Goal: Find specific page/section: Find specific page/section

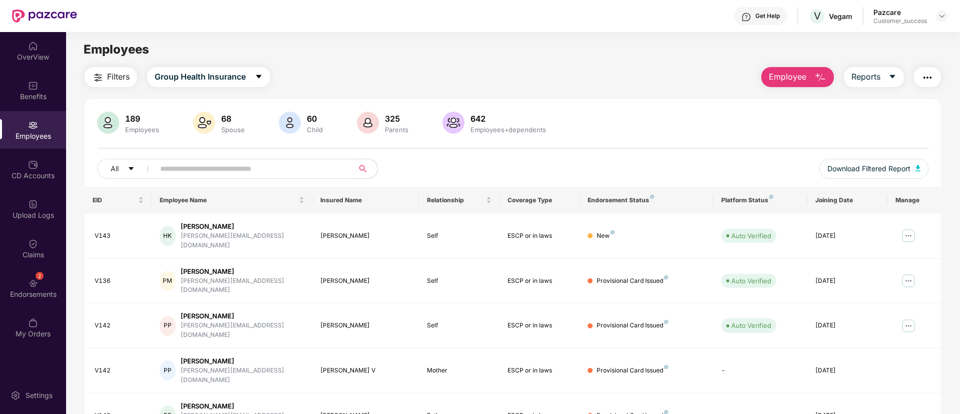
click at [259, 173] on input "text" at bounding box center [250, 168] width 180 height 15
click at [945, 14] on img at bounding box center [942, 16] width 8 height 8
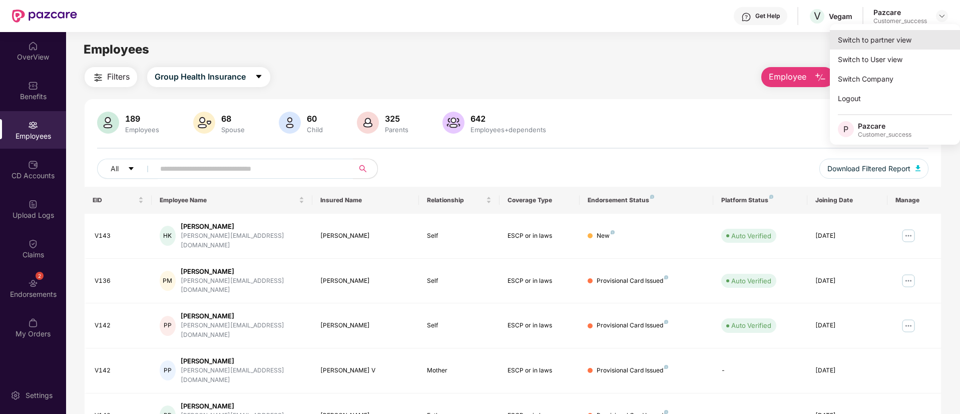
click at [901, 39] on div "Switch to partner view" at bounding box center [895, 40] width 130 height 20
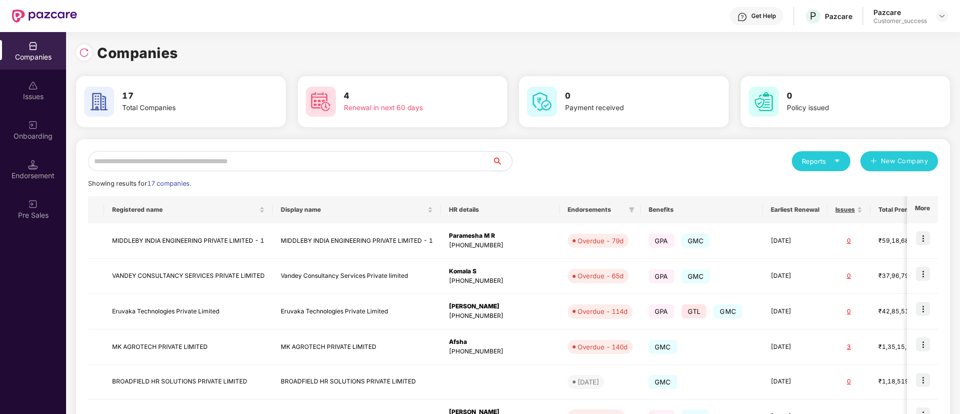
click at [277, 158] on input "text" at bounding box center [290, 161] width 404 height 20
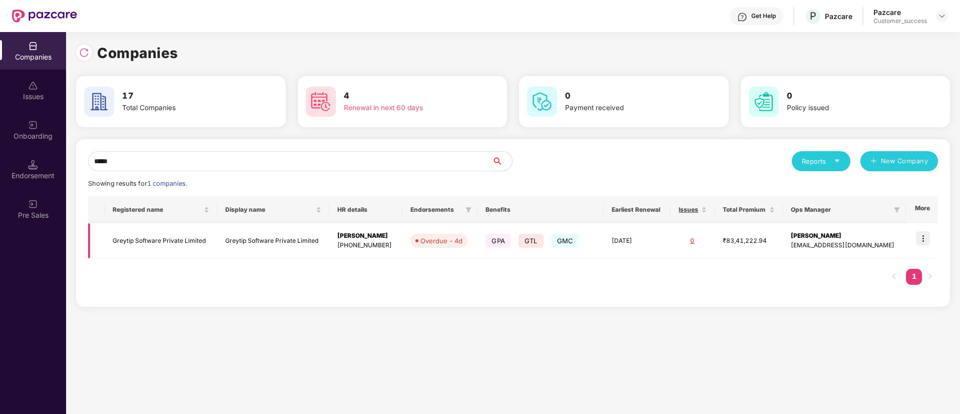
type input "*****"
click at [922, 242] on img at bounding box center [923, 238] width 14 height 14
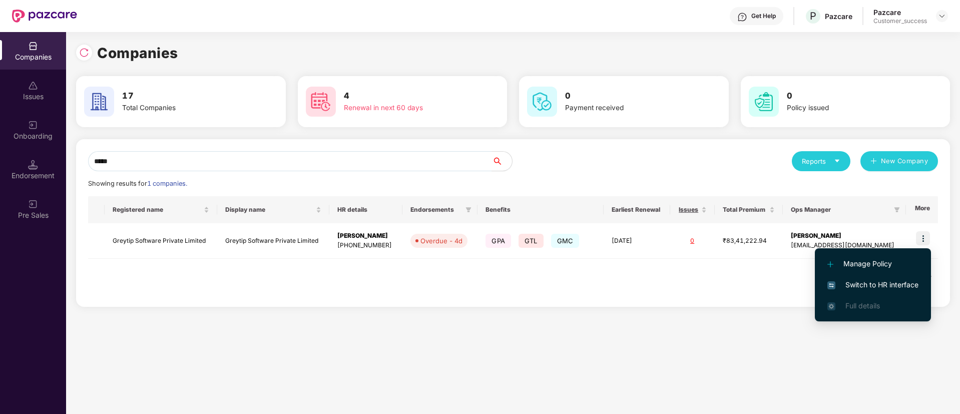
click at [889, 279] on span "Switch to HR interface" at bounding box center [872, 284] width 91 height 11
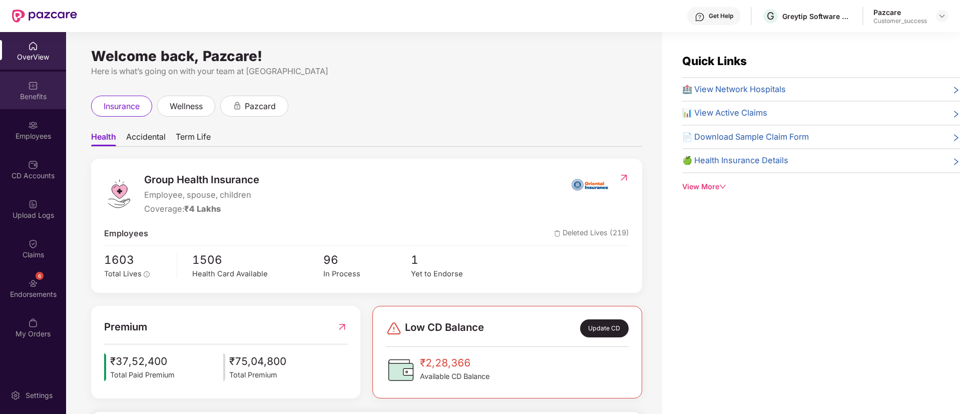
click at [54, 94] on div "Benefits" at bounding box center [33, 97] width 66 height 10
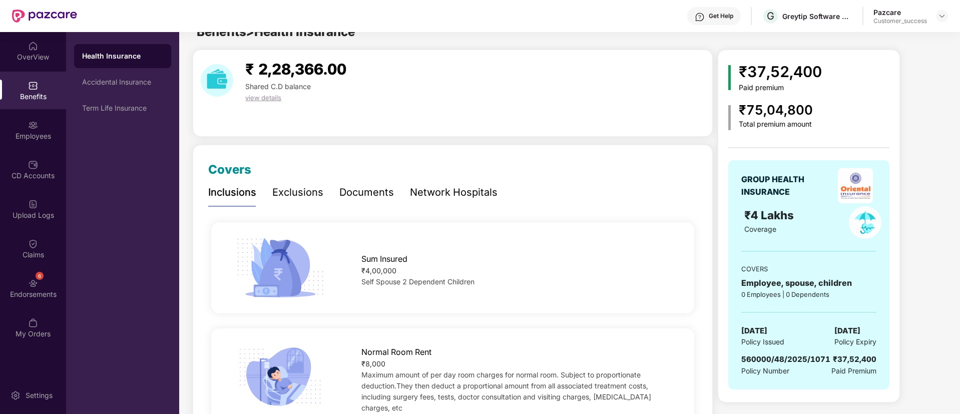
scroll to position [18, 0]
click at [372, 191] on div "Documents" at bounding box center [366, 192] width 55 height 16
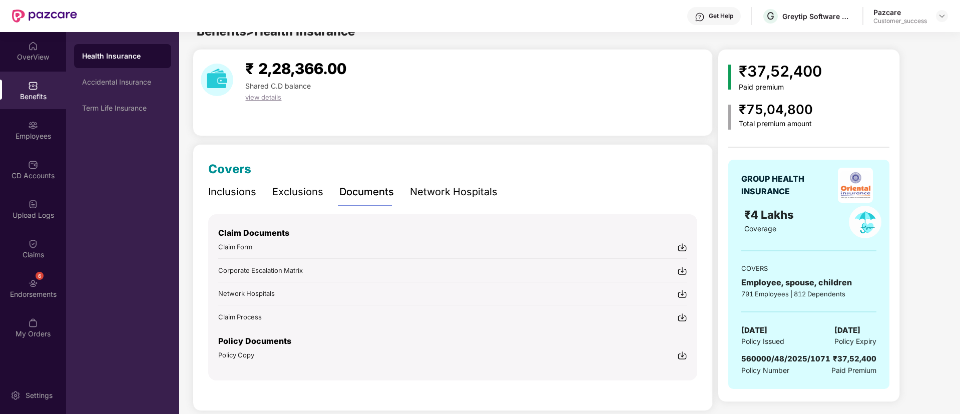
scroll to position [31, 0]
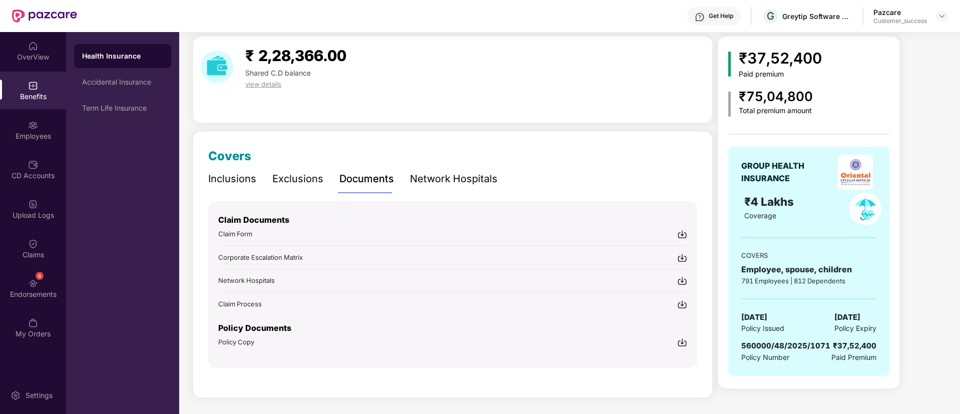
click at [686, 342] on img at bounding box center [682, 342] width 10 height 10
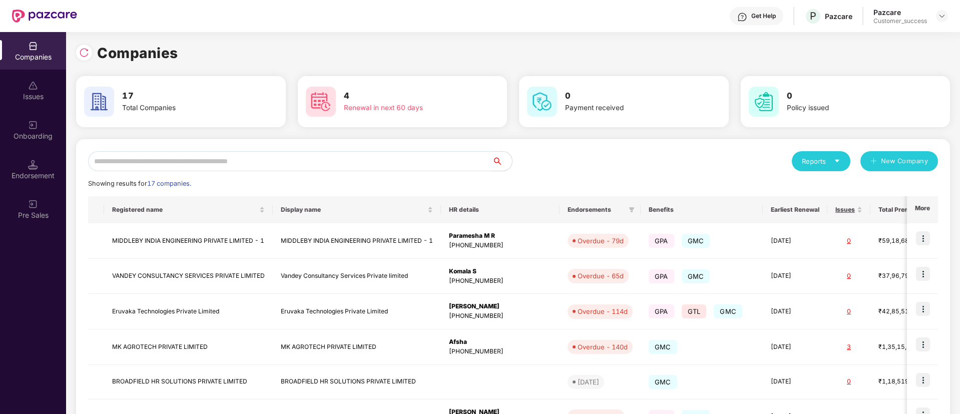
click at [323, 159] on input "text" at bounding box center [290, 161] width 404 height 20
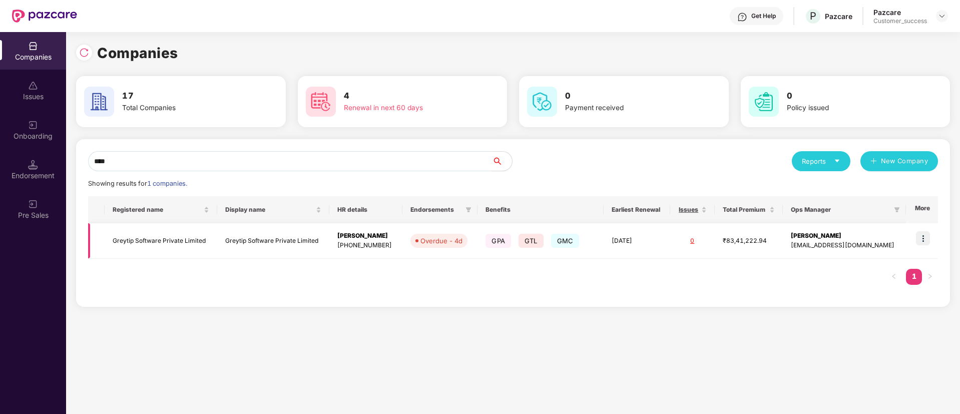
type input "****"
click at [254, 241] on td "Greytip Software Private Limited" at bounding box center [273, 241] width 113 height 36
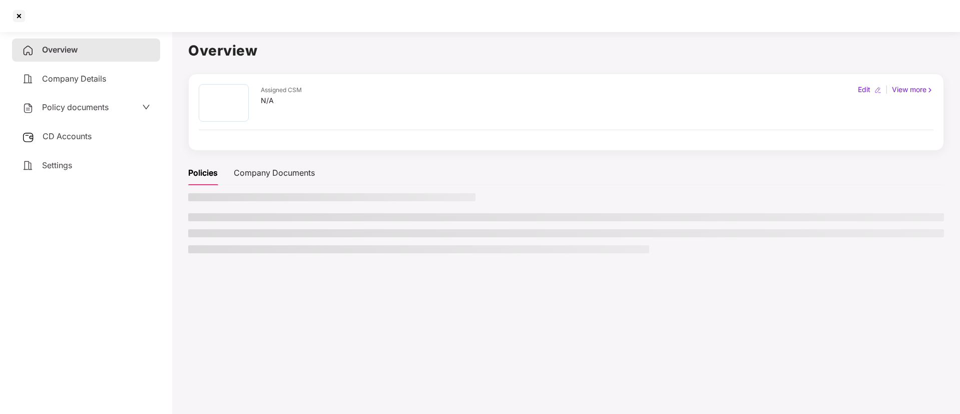
click at [254, 241] on ul at bounding box center [566, 233] width 756 height 40
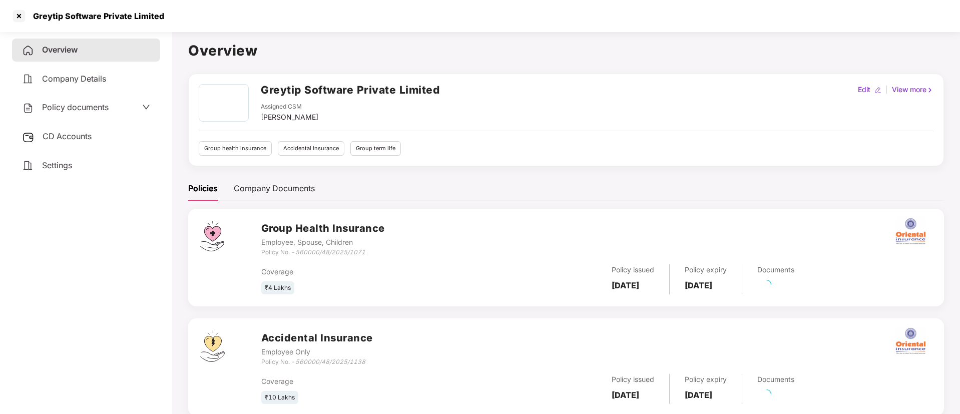
click at [109, 107] on span "Policy documents" at bounding box center [75, 107] width 67 height 10
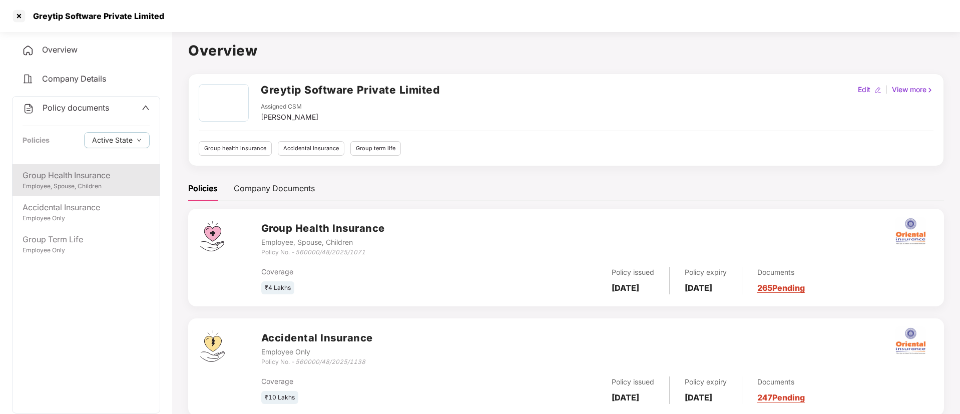
click at [82, 179] on div "Group Health Insurance" at bounding box center [86, 175] width 127 height 13
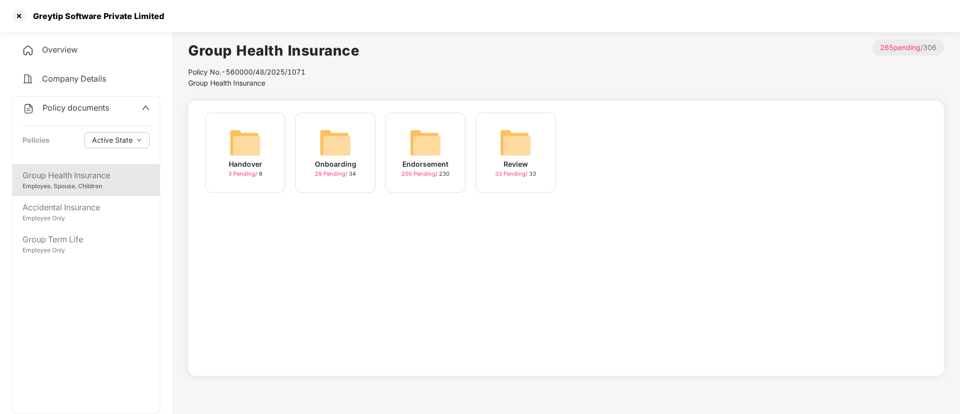
click at [345, 150] on img at bounding box center [335, 143] width 32 height 32
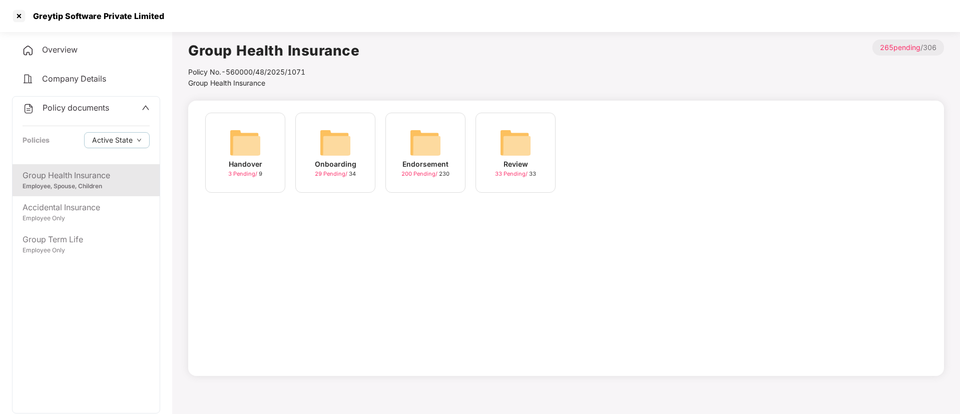
click at [410, 149] on img at bounding box center [425, 143] width 32 height 32
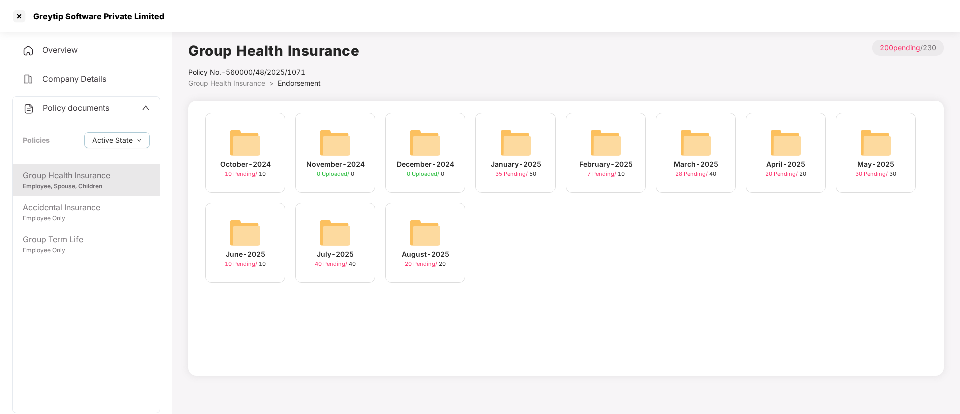
click at [410, 149] on img at bounding box center [425, 143] width 32 height 32
